Goal: Information Seeking & Learning: Learn about a topic

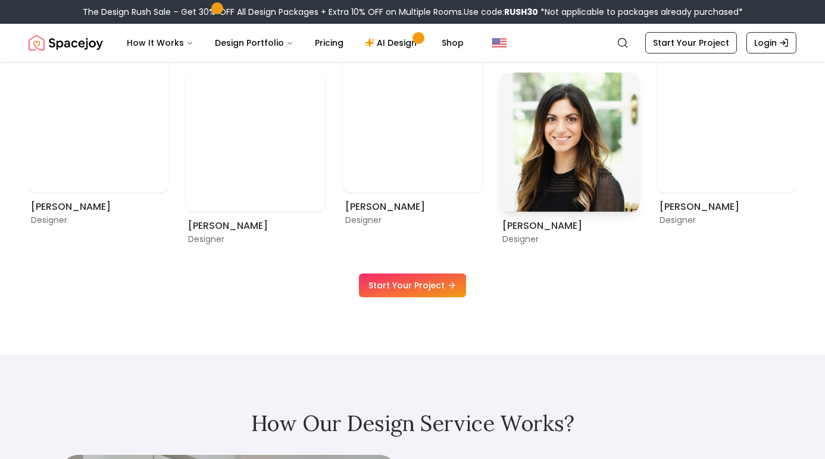
scroll to position [762, 0]
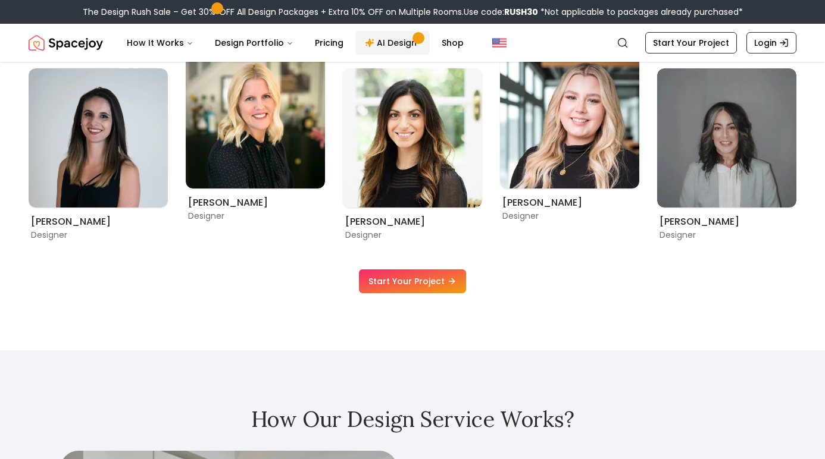
click at [384, 49] on link "AI Design" at bounding box center [392, 43] width 74 height 24
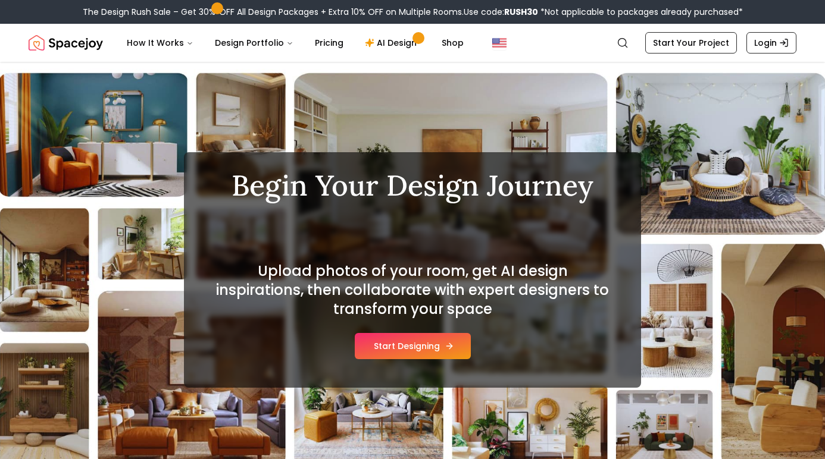
click at [431, 347] on button "Start Designing" at bounding box center [413, 346] width 116 height 26
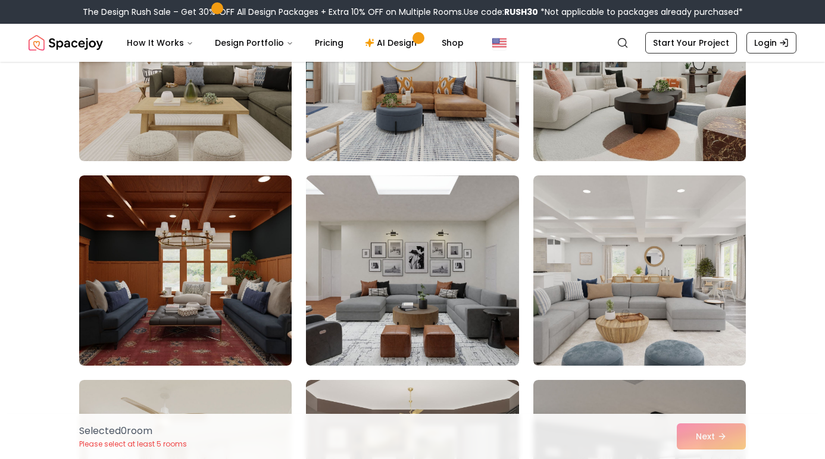
scroll to position [398, 0]
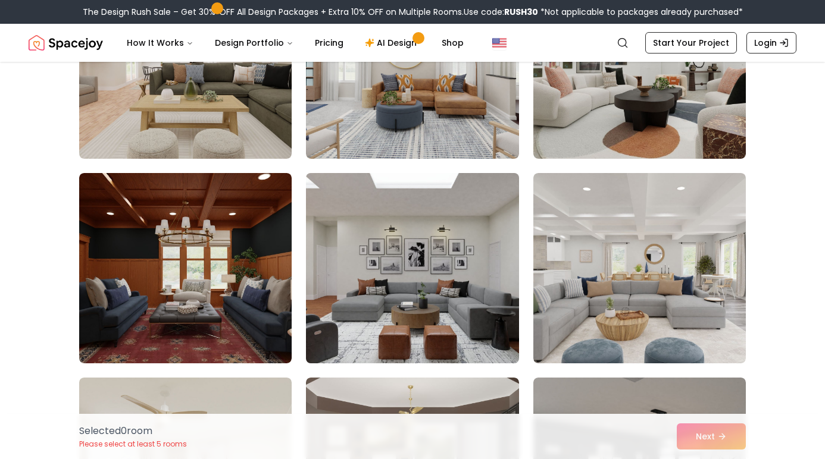
click at [437, 298] on img at bounding box center [411, 268] width 223 height 200
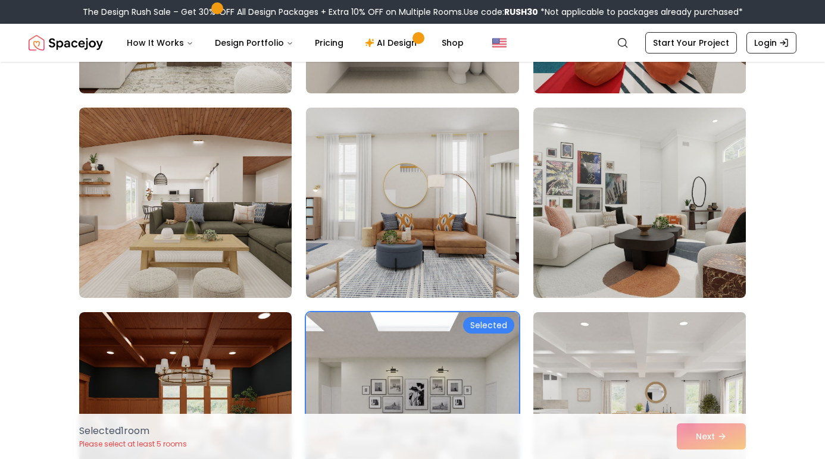
scroll to position [253, 0]
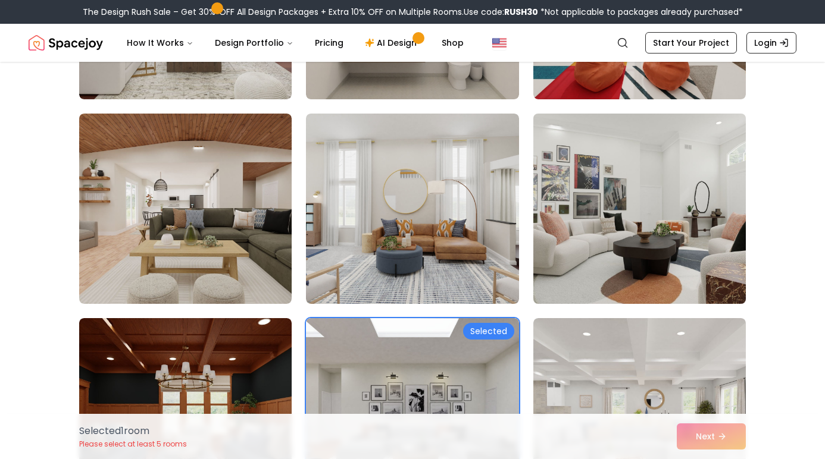
click at [591, 221] on img at bounding box center [639, 209] width 223 height 200
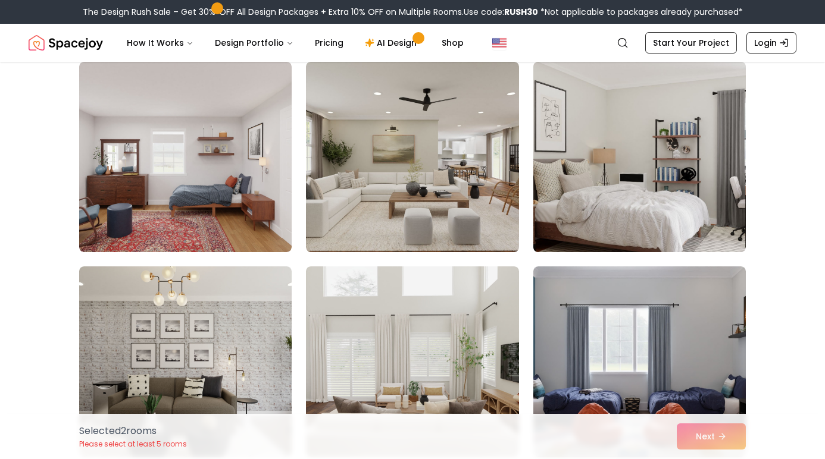
scroll to position [1538, 0]
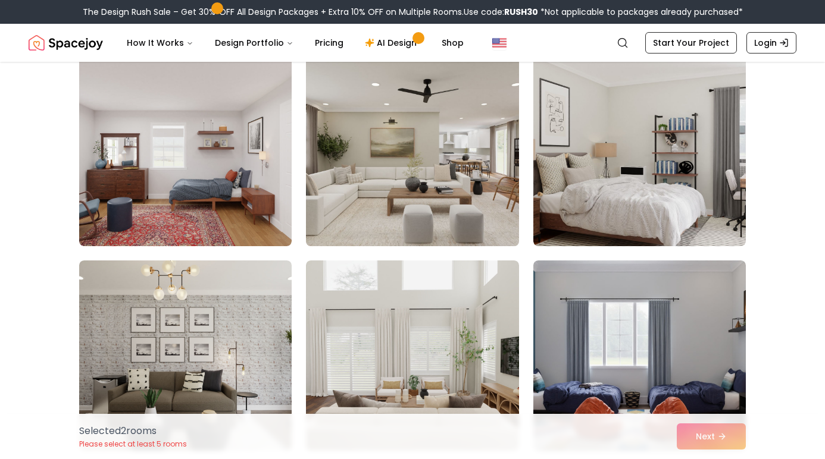
click at [445, 186] on img at bounding box center [411, 151] width 223 height 200
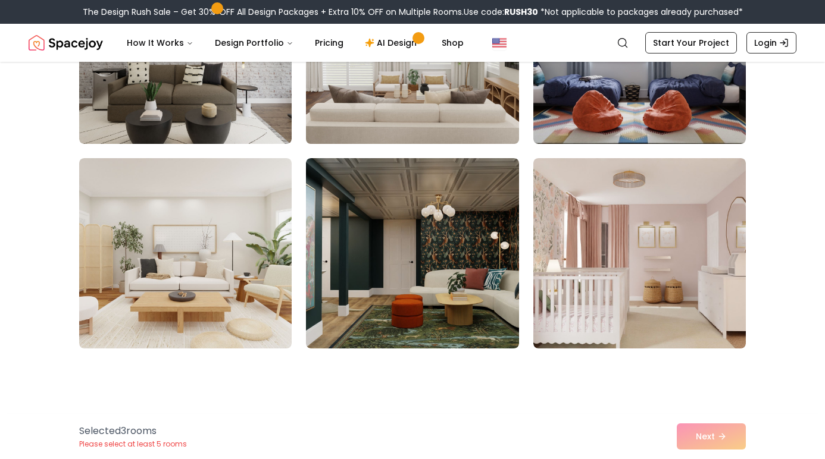
scroll to position [1867, 0]
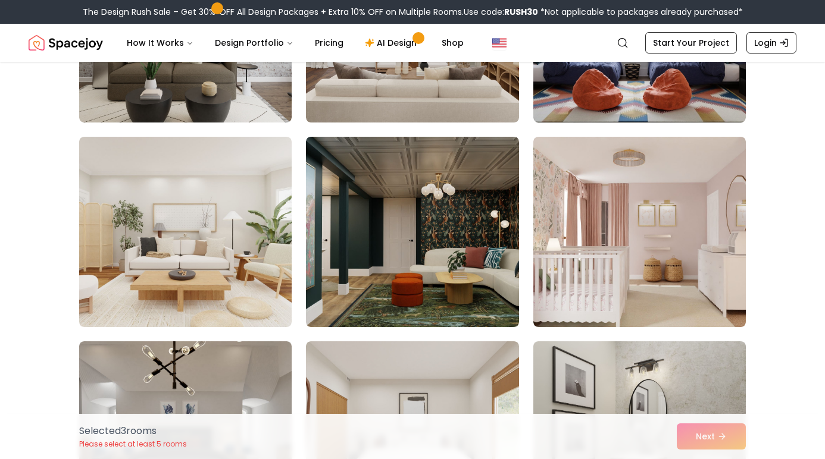
click at [701, 439] on div "Selected 3 room s Please select at least 5 rooms Next" at bounding box center [412, 436] width 685 height 45
click at [697, 438] on div "Selected 3 room s Please select at least 5 rooms Next" at bounding box center [412, 436] width 685 height 45
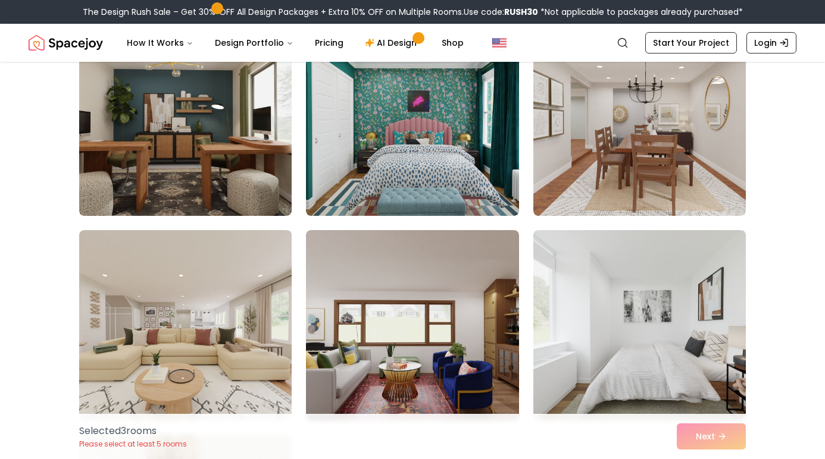
scroll to position [2493, 0]
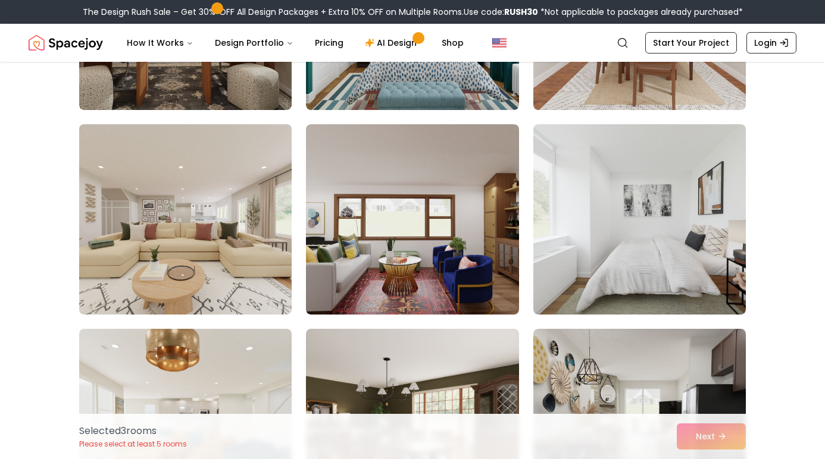
click at [210, 221] on img at bounding box center [185, 220] width 223 height 200
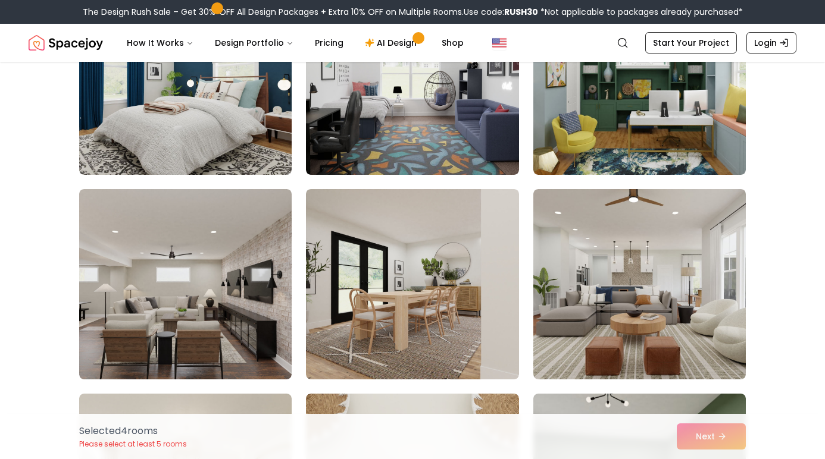
scroll to position [3249, 0]
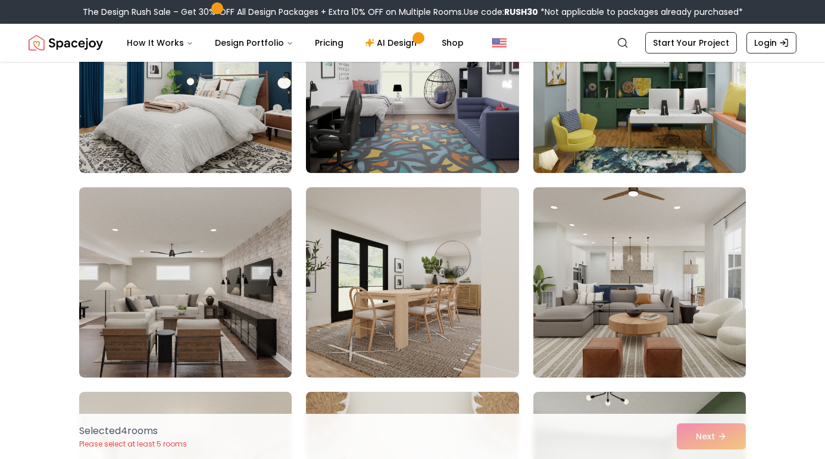
click at [632, 315] on img at bounding box center [639, 283] width 223 height 200
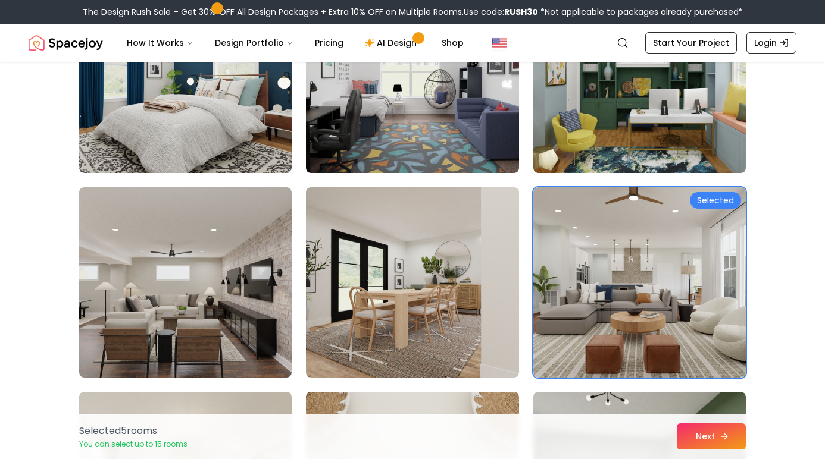
click at [718, 443] on button "Next" at bounding box center [710, 437] width 69 height 26
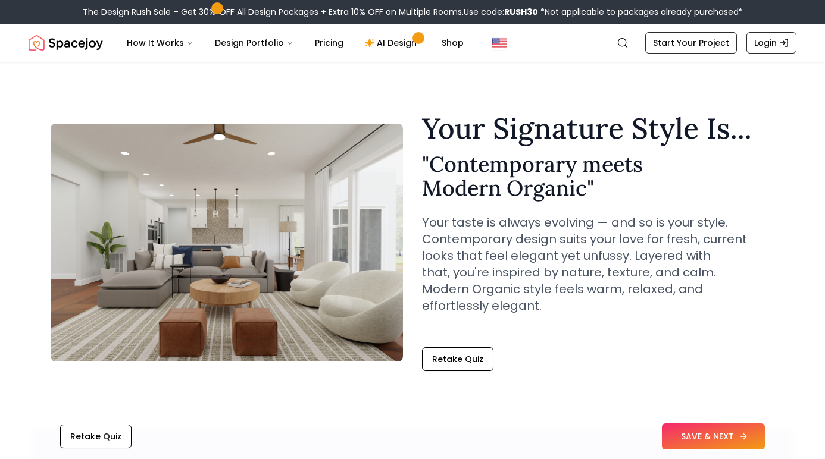
click at [699, 434] on button "SAVE & NEXT" at bounding box center [713, 437] width 103 height 26
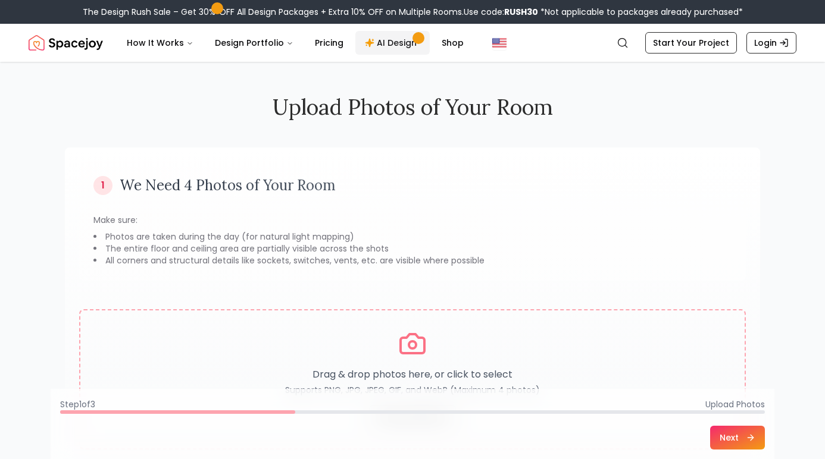
click at [393, 45] on link "AI Design" at bounding box center [392, 43] width 74 height 24
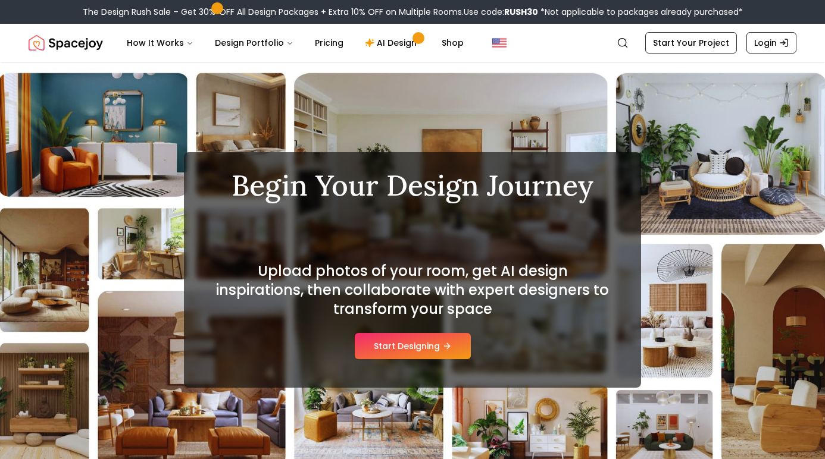
click at [560, 49] on div "How It Works Design Portfolio Pricing AI Design Shop" at bounding box center [356, 43] width 478 height 24
click at [492, 44] on img "Global" at bounding box center [499, 43] width 14 height 14
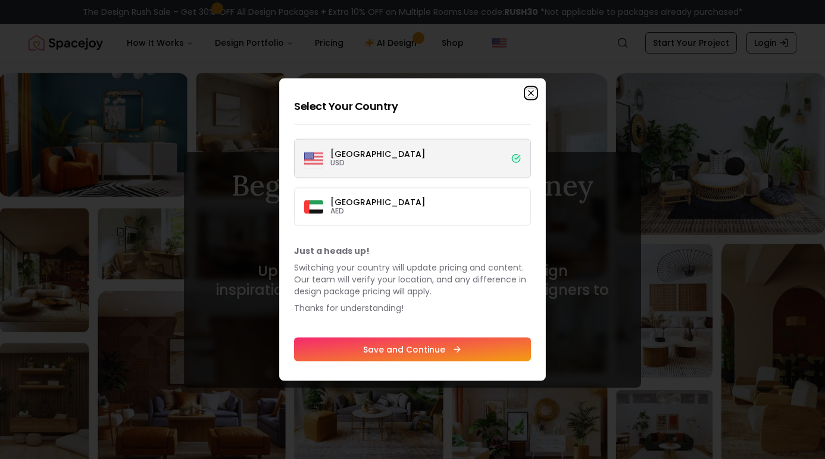
click at [531, 92] on icon "button" at bounding box center [530, 93] width 5 height 5
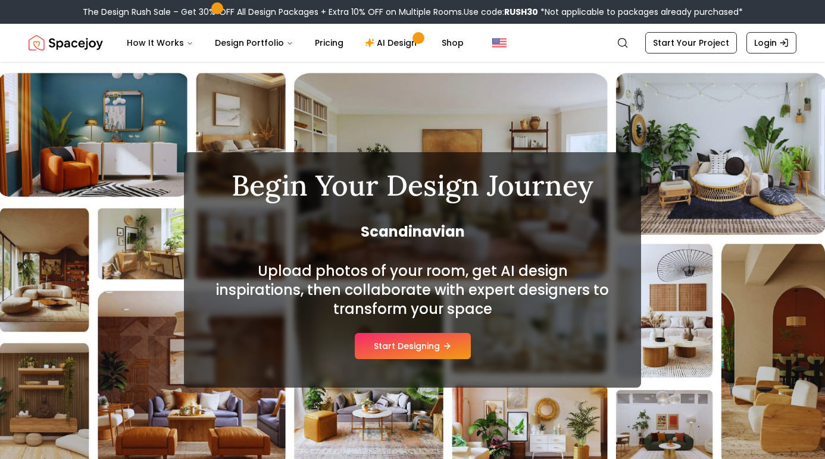
click at [585, 32] on div "How It Works Design Portfolio Pricing AI Design Shop" at bounding box center [356, 43] width 478 height 24
click at [78, 42] on img "Spacejoy" at bounding box center [66, 43] width 74 height 24
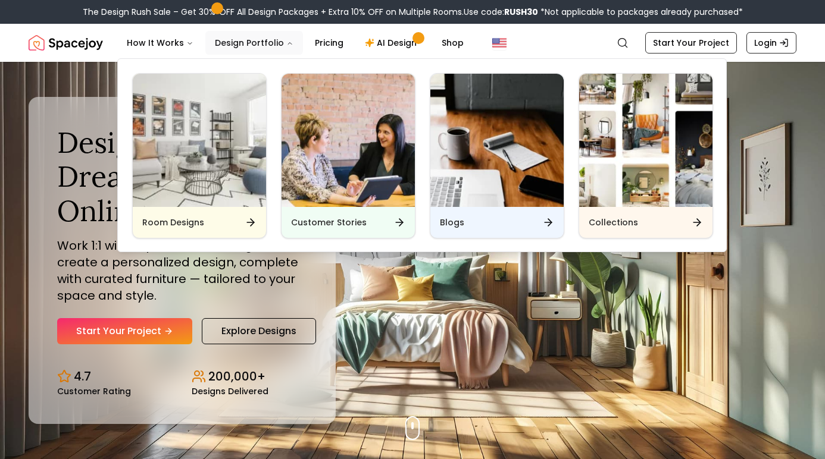
click at [275, 44] on button "Design Portfolio" at bounding box center [254, 43] width 98 height 24
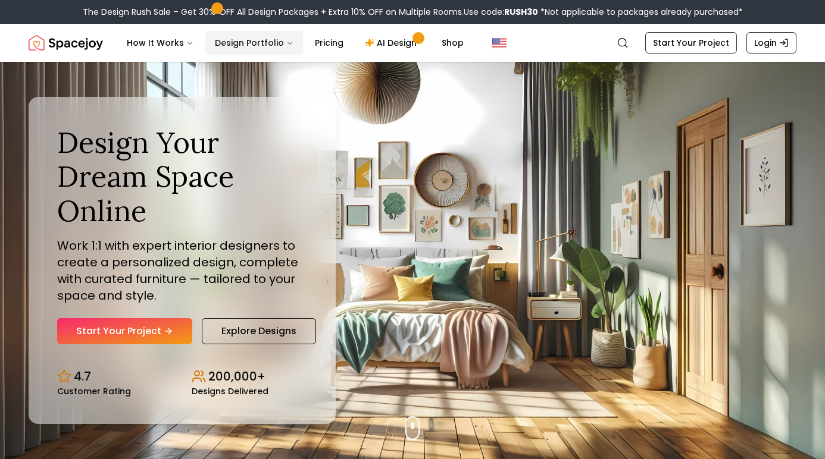
click at [275, 44] on button "Design Portfolio" at bounding box center [254, 43] width 98 height 24
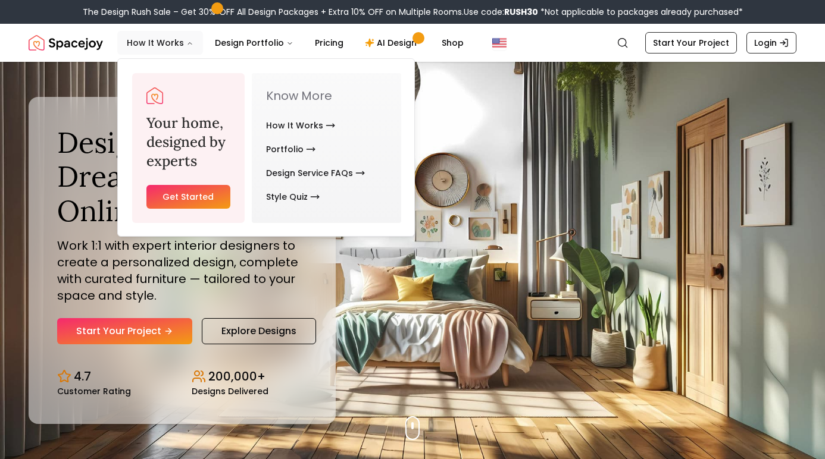
click at [186, 36] on button "How It Works" at bounding box center [160, 43] width 86 height 24
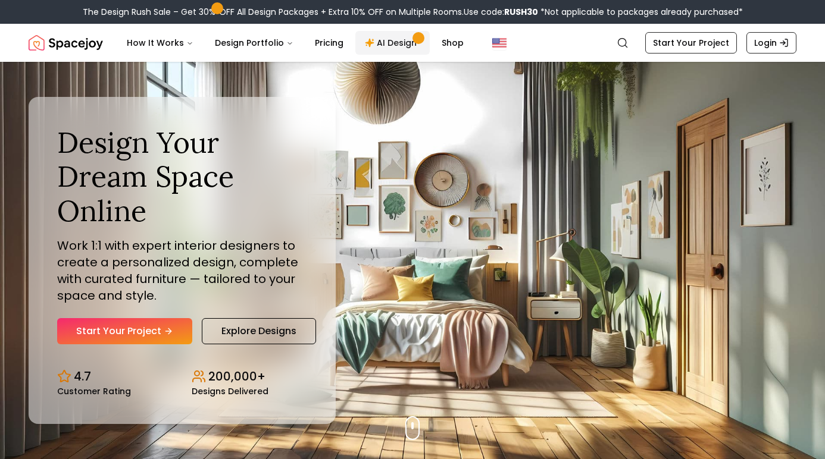
click at [402, 37] on link "AI Design" at bounding box center [392, 43] width 74 height 24
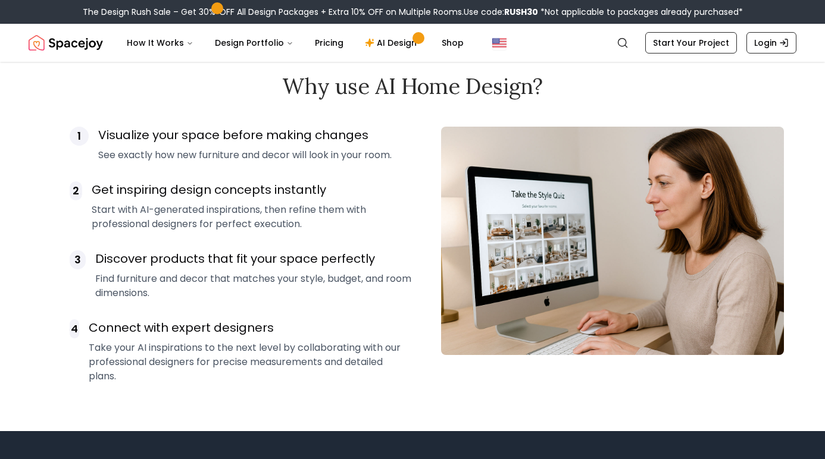
scroll to position [806, 0]
